Goal: Task Accomplishment & Management: Manage account settings

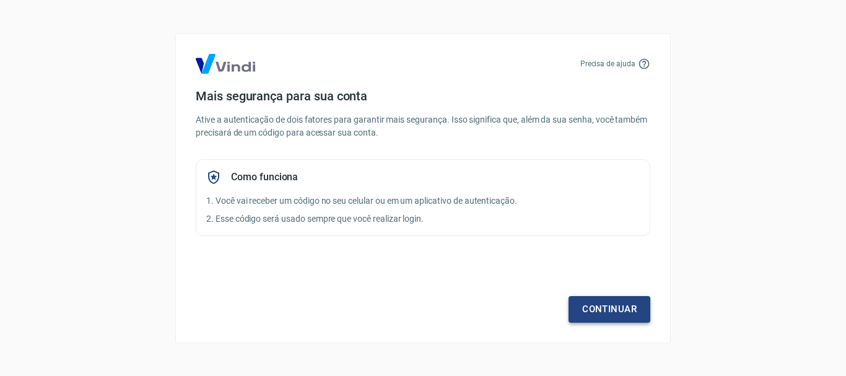
click at [590, 311] on link "Continuar" at bounding box center [610, 309] width 82 height 26
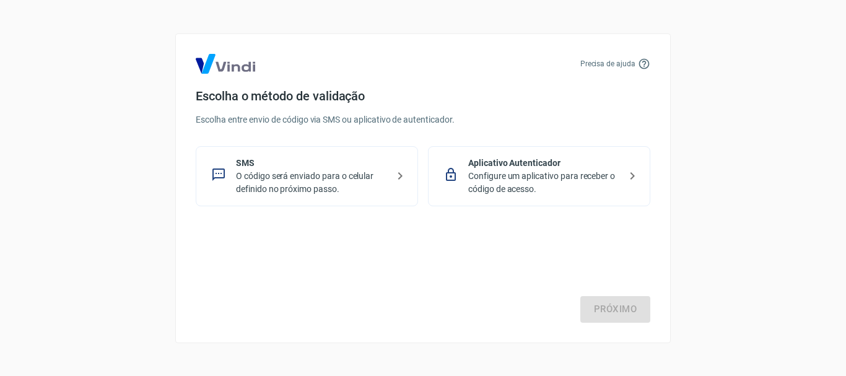
click at [478, 184] on p "Configure um aplicativo para receber o código de acesso." at bounding box center [544, 183] width 152 height 26
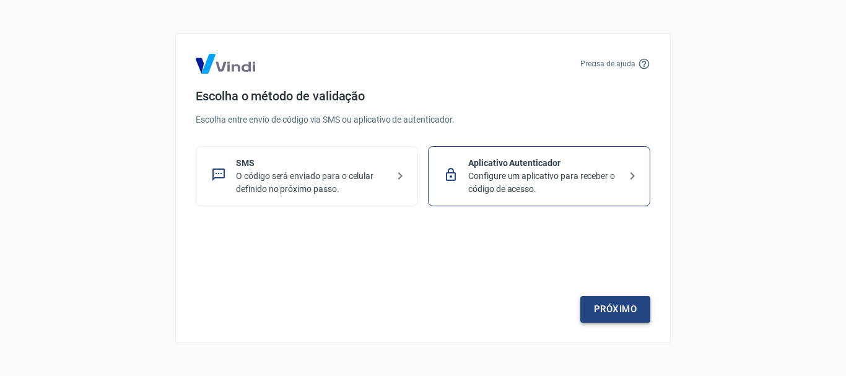
click at [614, 310] on link "Próximo" at bounding box center [615, 309] width 70 height 26
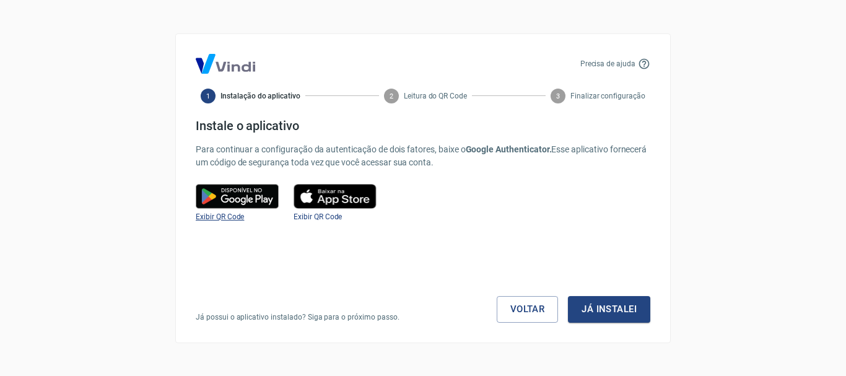
click at [231, 216] on span "Exibir QR Code" at bounding box center [220, 216] width 48 height 9
click at [226, 195] on img at bounding box center [237, 196] width 83 height 25
